Goal: Task Accomplishment & Management: Manage account settings

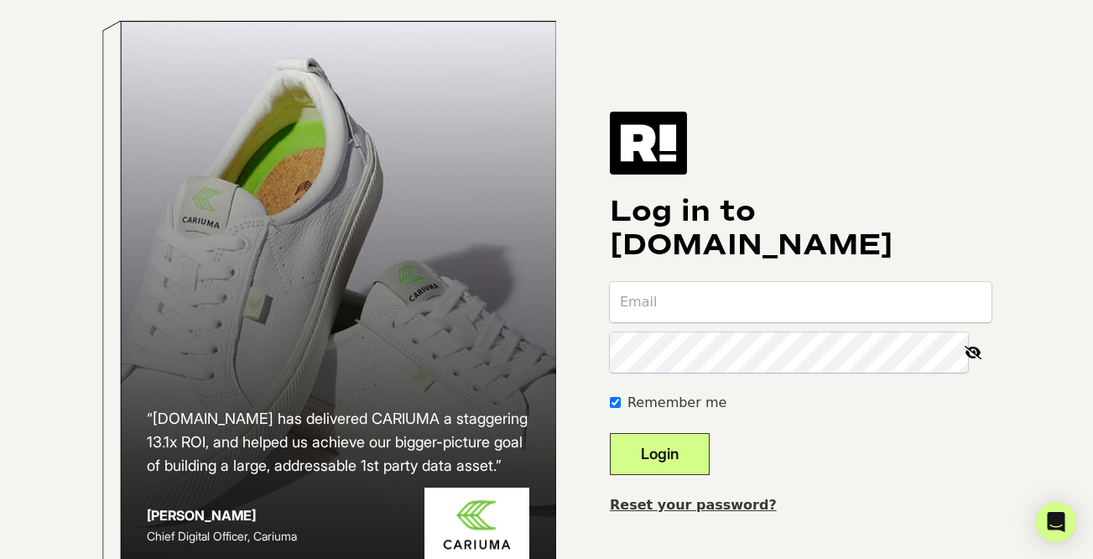
type input "melanie.smith@americasthrift.com"
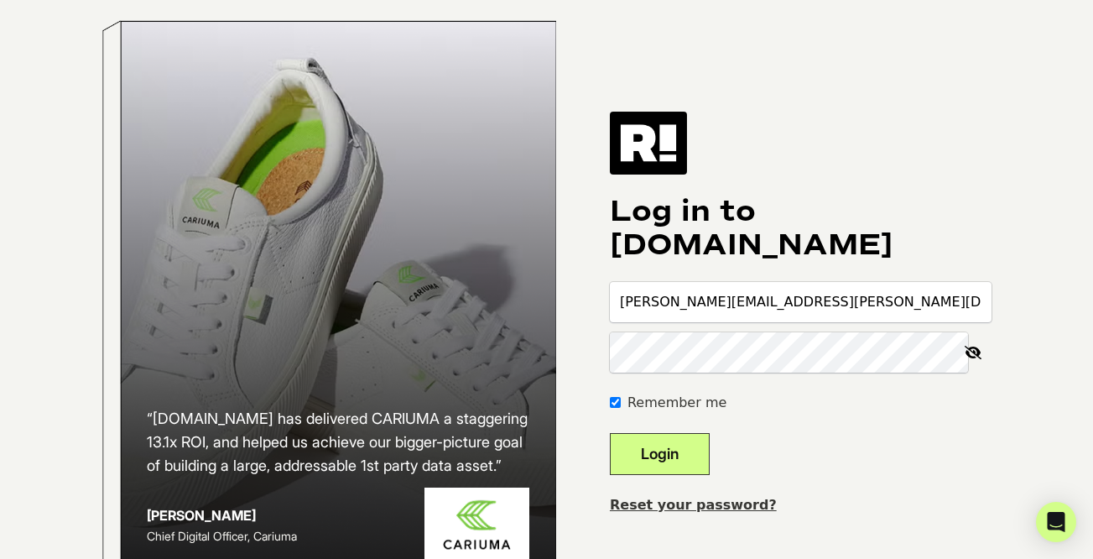
click at [709, 471] on button "Login" at bounding box center [660, 454] width 100 height 42
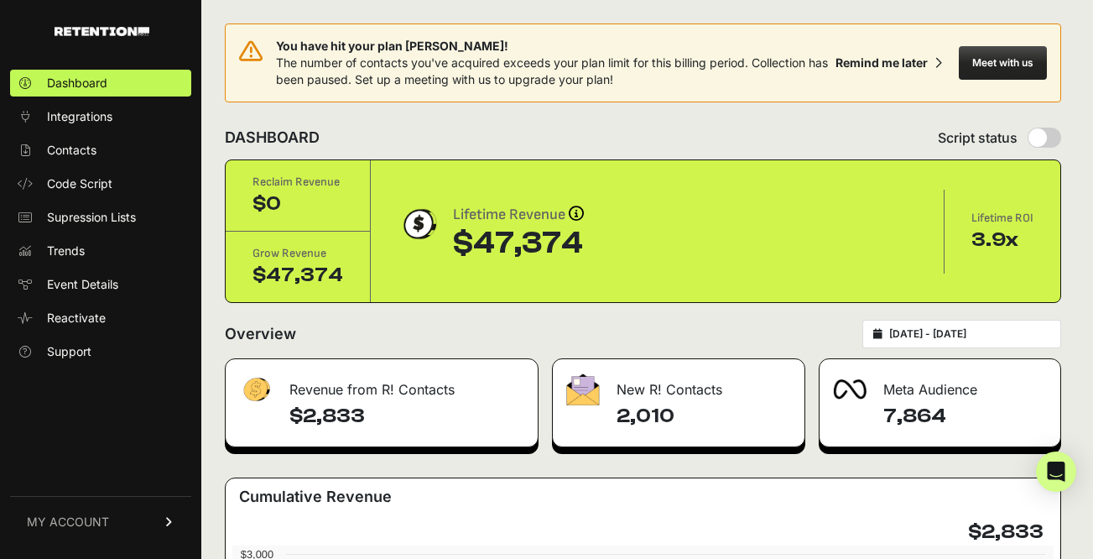
click at [173, 521] on icon at bounding box center [170, 522] width 12 height 10
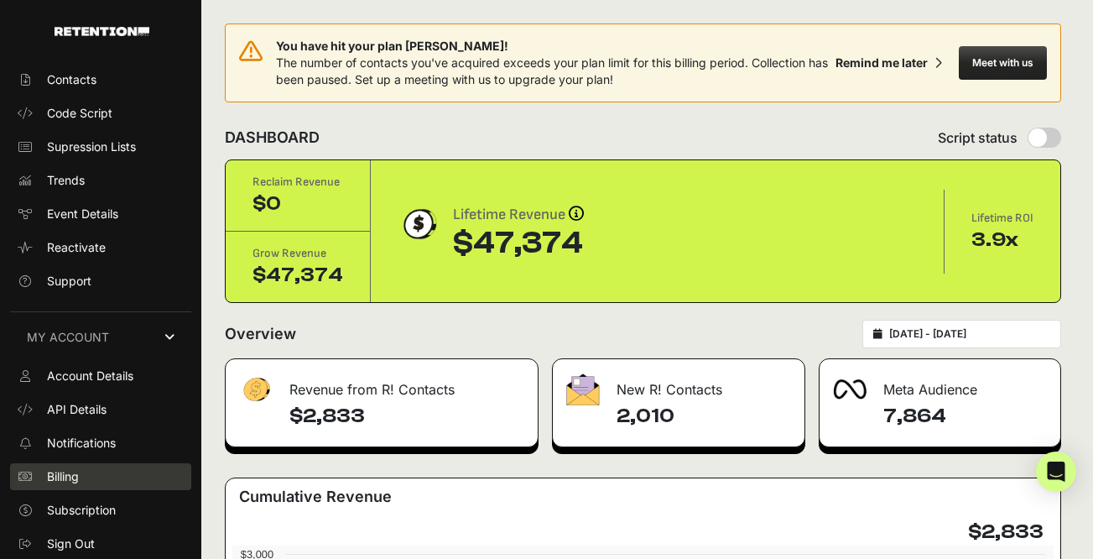
click at [147, 467] on link "Billing" at bounding box center [100, 476] width 181 height 27
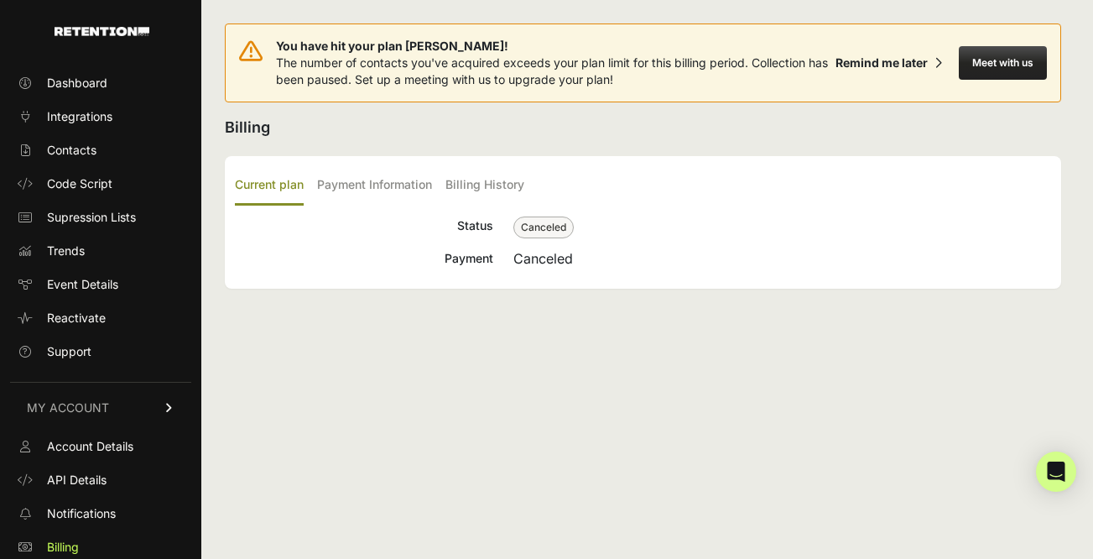
scroll to position [70, 0]
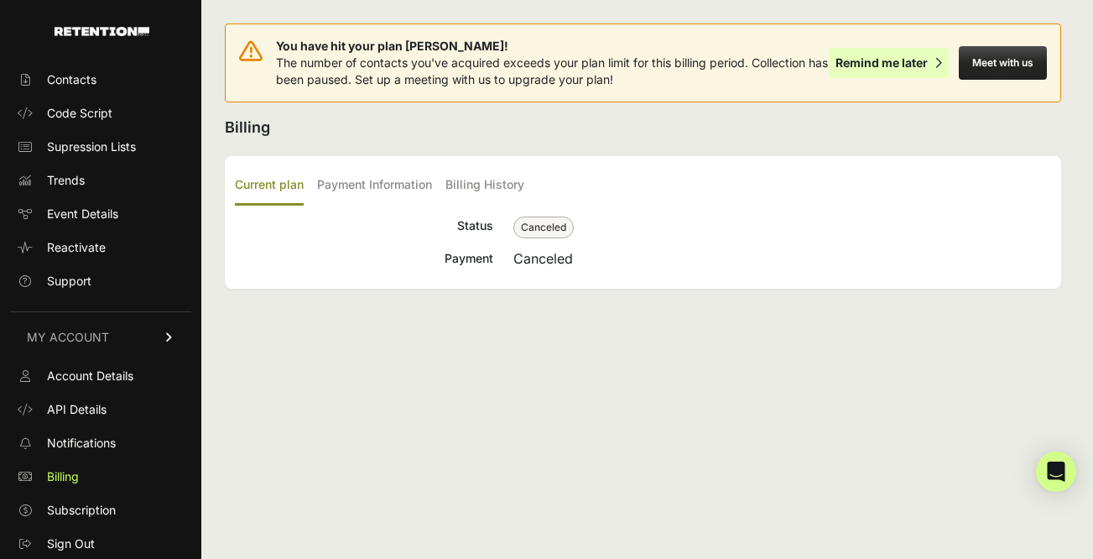
click at [877, 61] on div "Remind me later" at bounding box center [881, 63] width 92 height 17
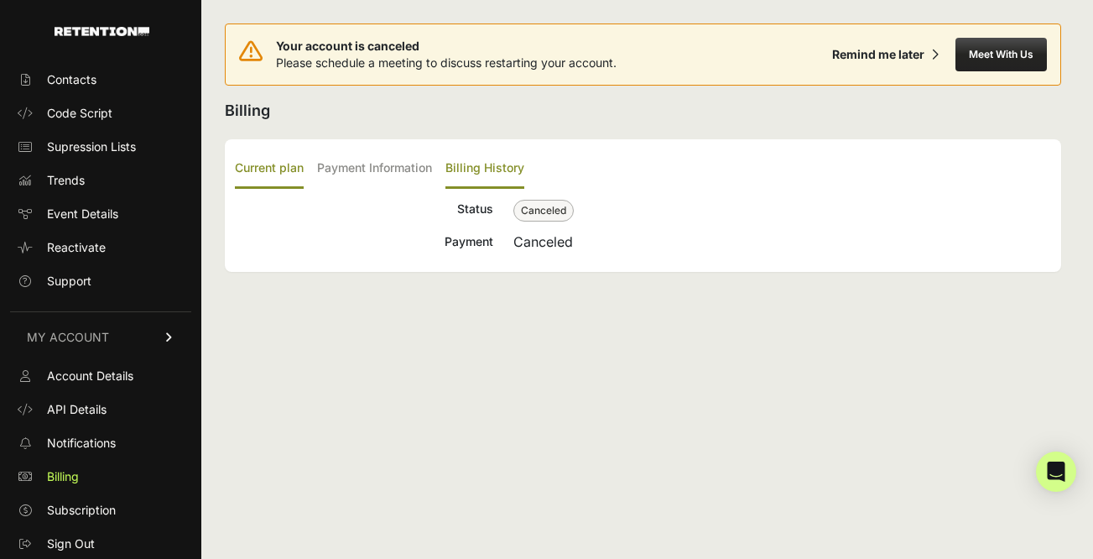
click at [470, 161] on label "Billing History" at bounding box center [484, 168] width 79 height 39
click at [0, 0] on input "Billing History" at bounding box center [0, 0] width 0 height 0
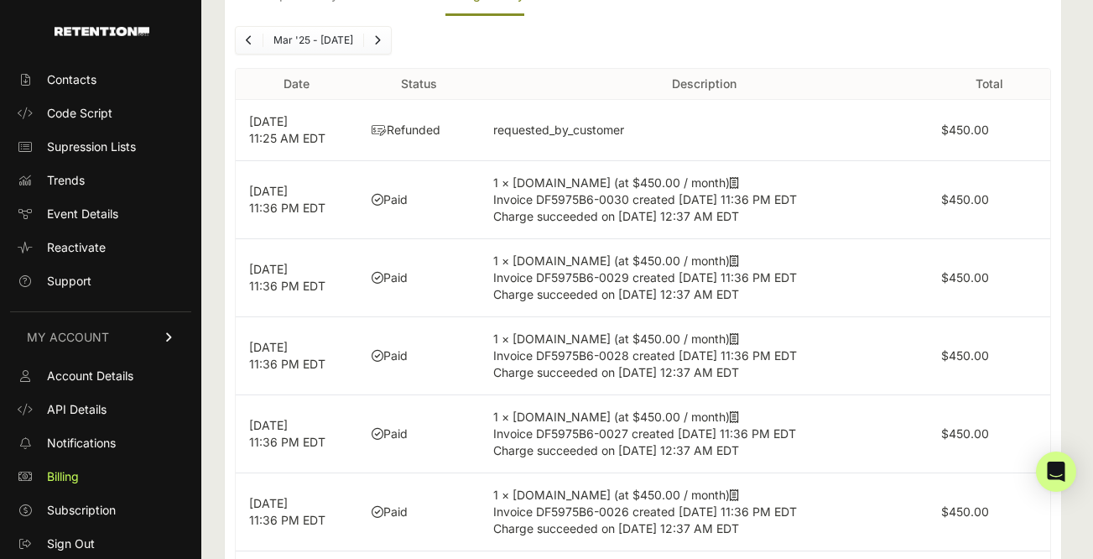
scroll to position [174, 0]
